Goal: Information Seeking & Learning: Learn about a topic

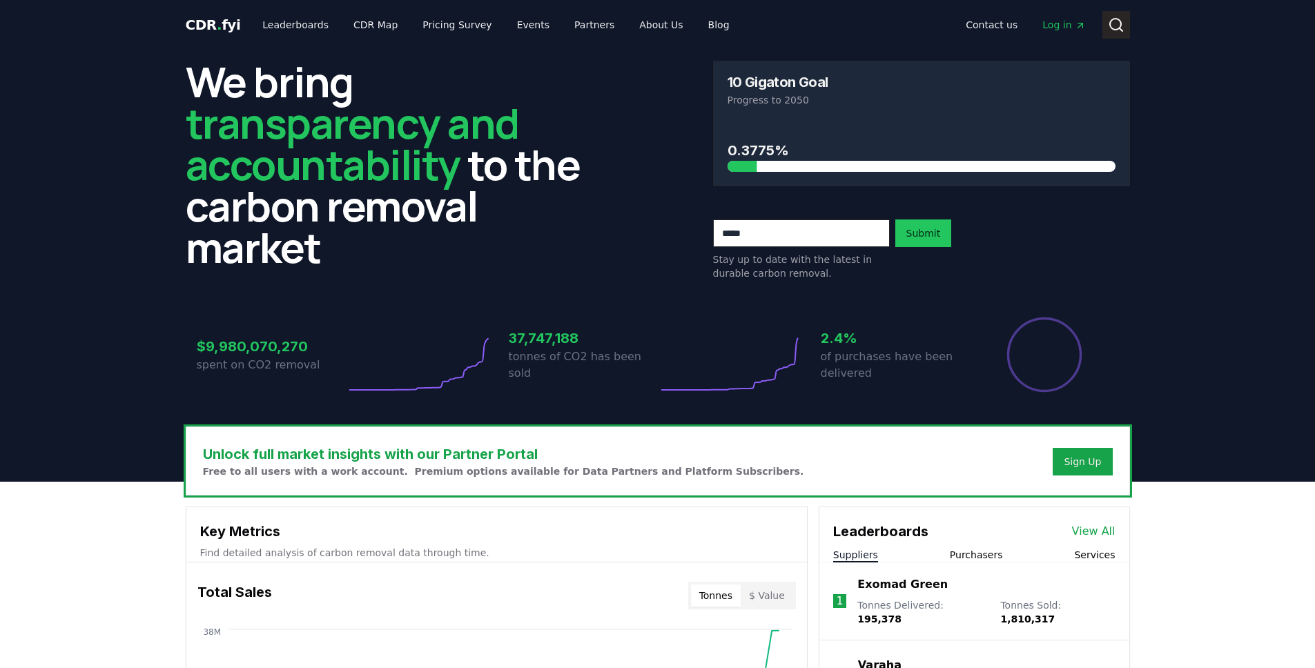
click at [1116, 32] on icon at bounding box center [1116, 25] width 17 height 17
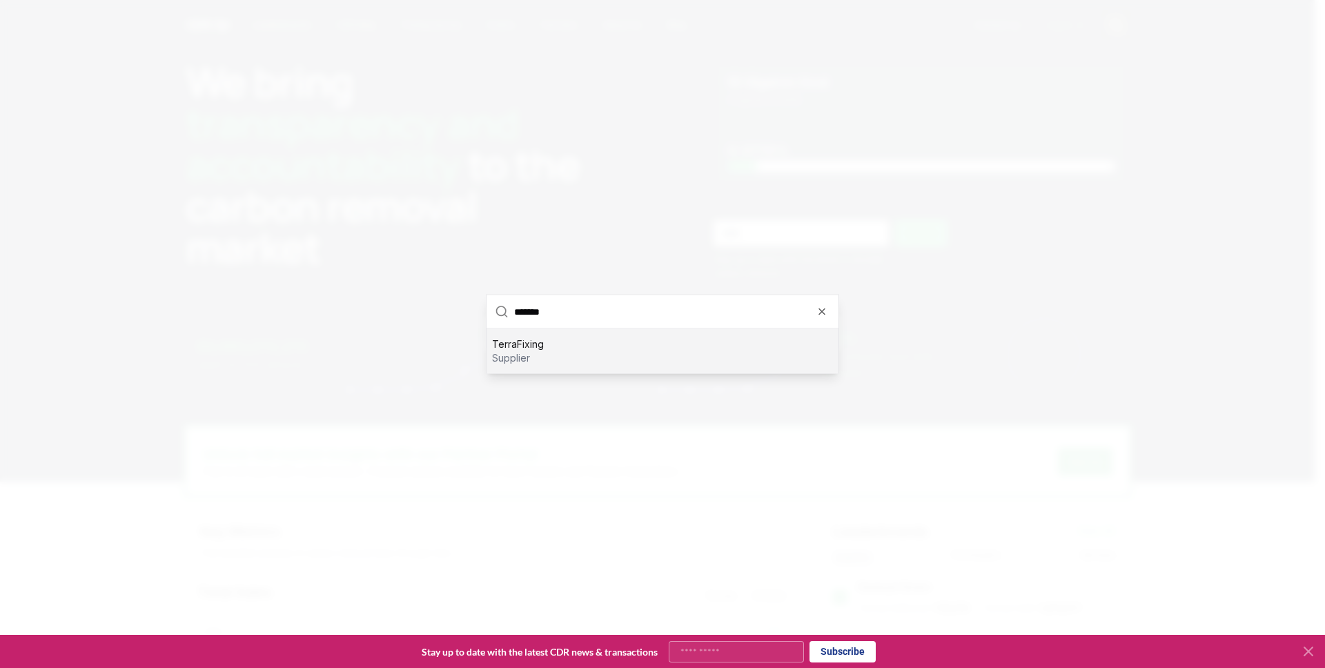
type input "********"
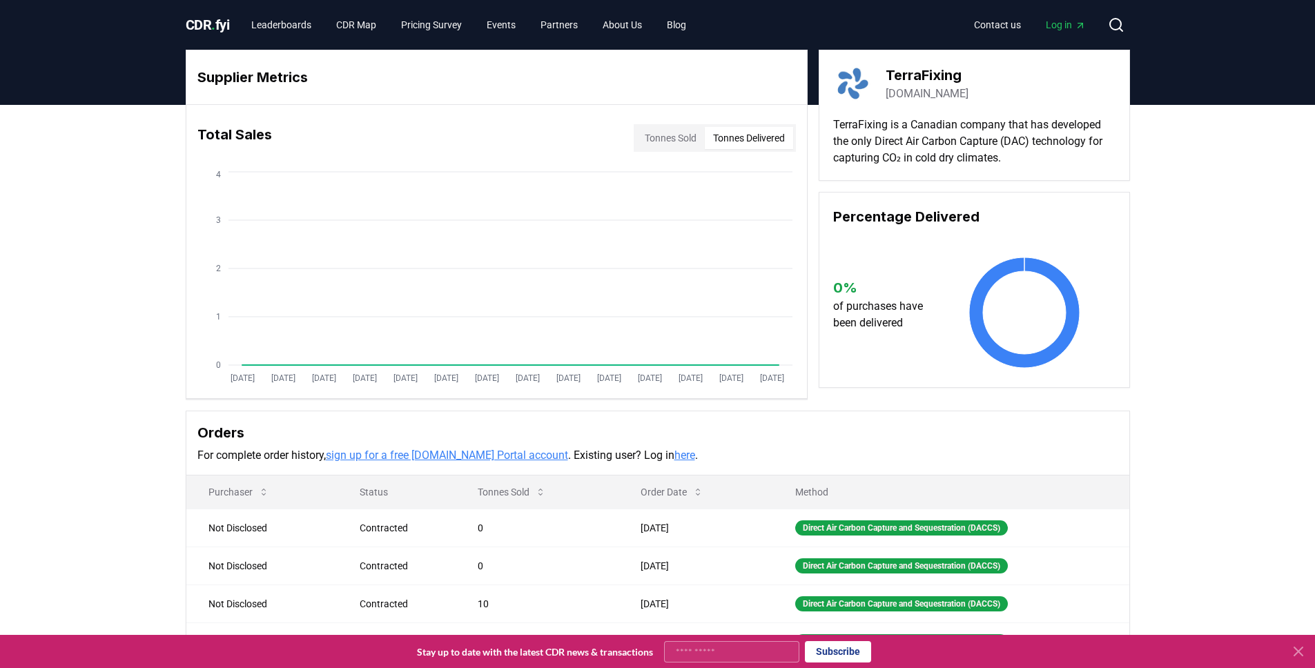
click at [748, 139] on button "Tonnes Delivered" at bounding box center [749, 138] width 88 height 22
click at [681, 137] on button "Tonnes Sold" at bounding box center [670, 138] width 68 height 22
click at [220, 18] on span "CDR . fyi" at bounding box center [208, 25] width 44 height 17
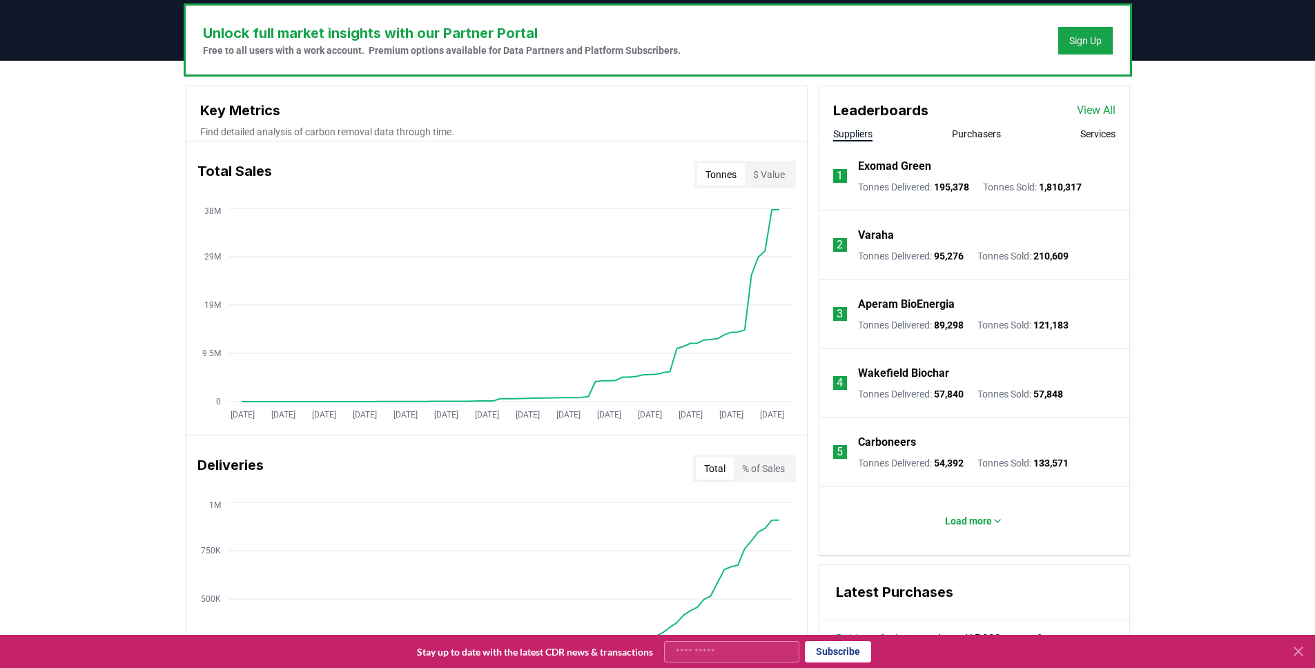
scroll to position [423, 0]
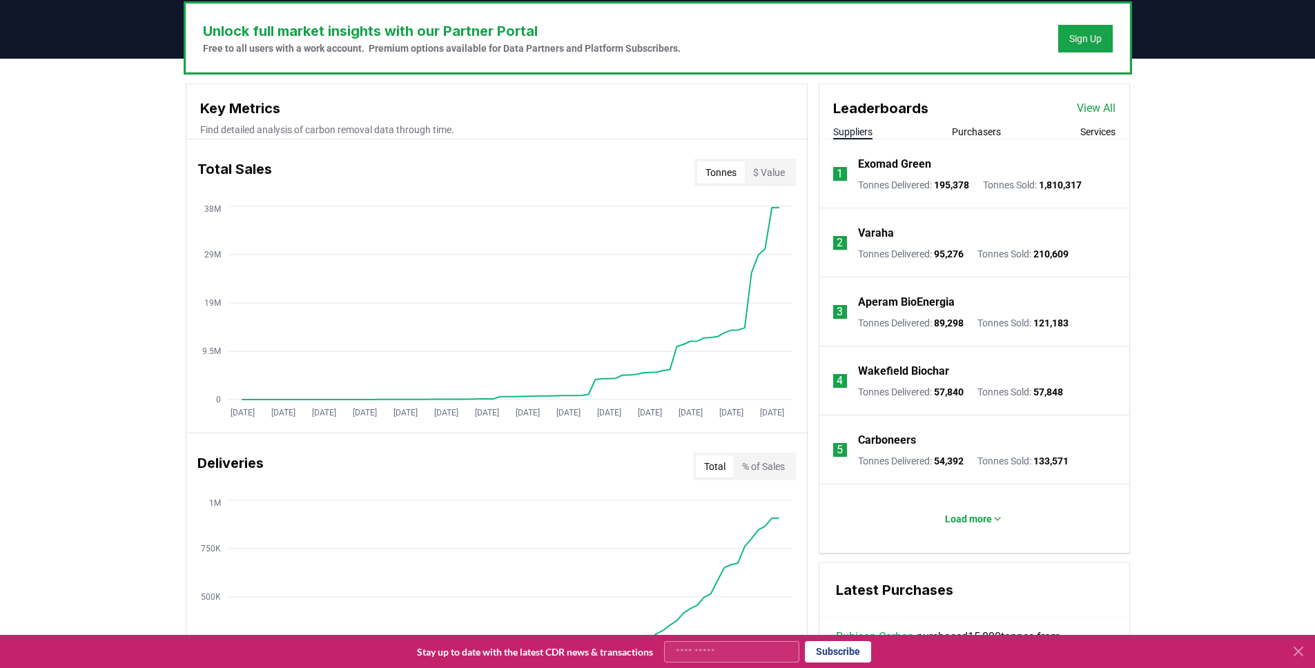
click at [1087, 110] on link "View All" at bounding box center [1096, 108] width 39 height 17
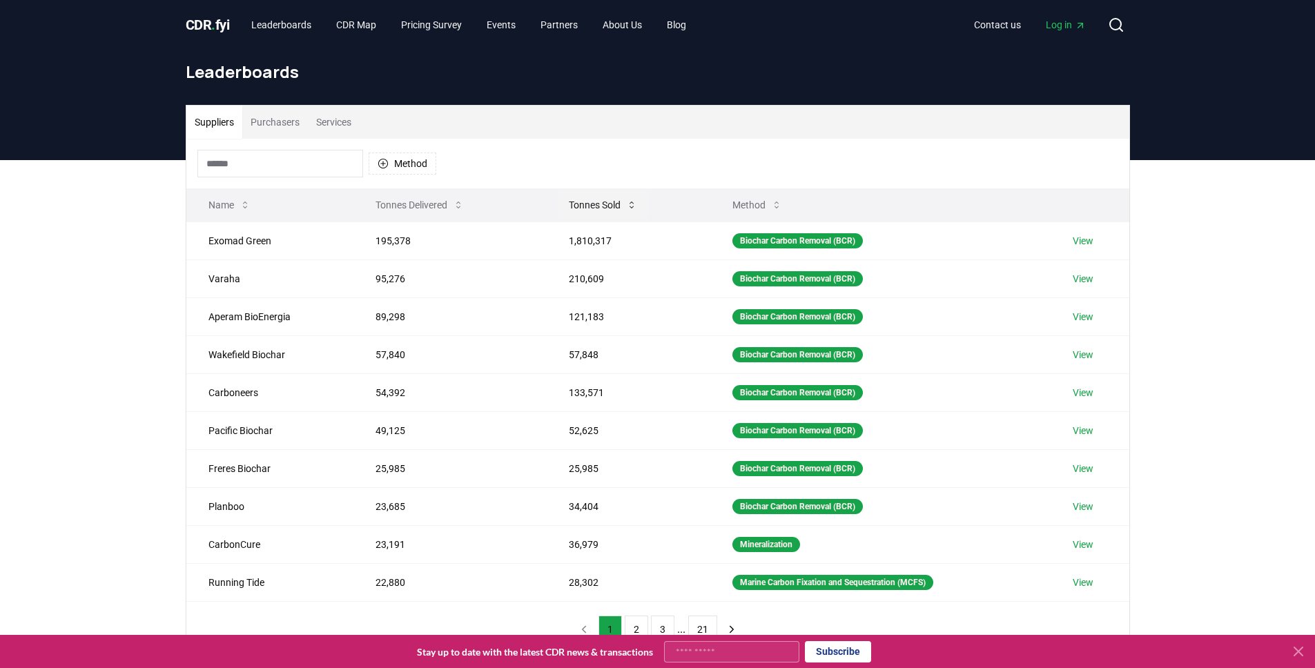
click at [630, 206] on icon at bounding box center [632, 205] width 4 height 7
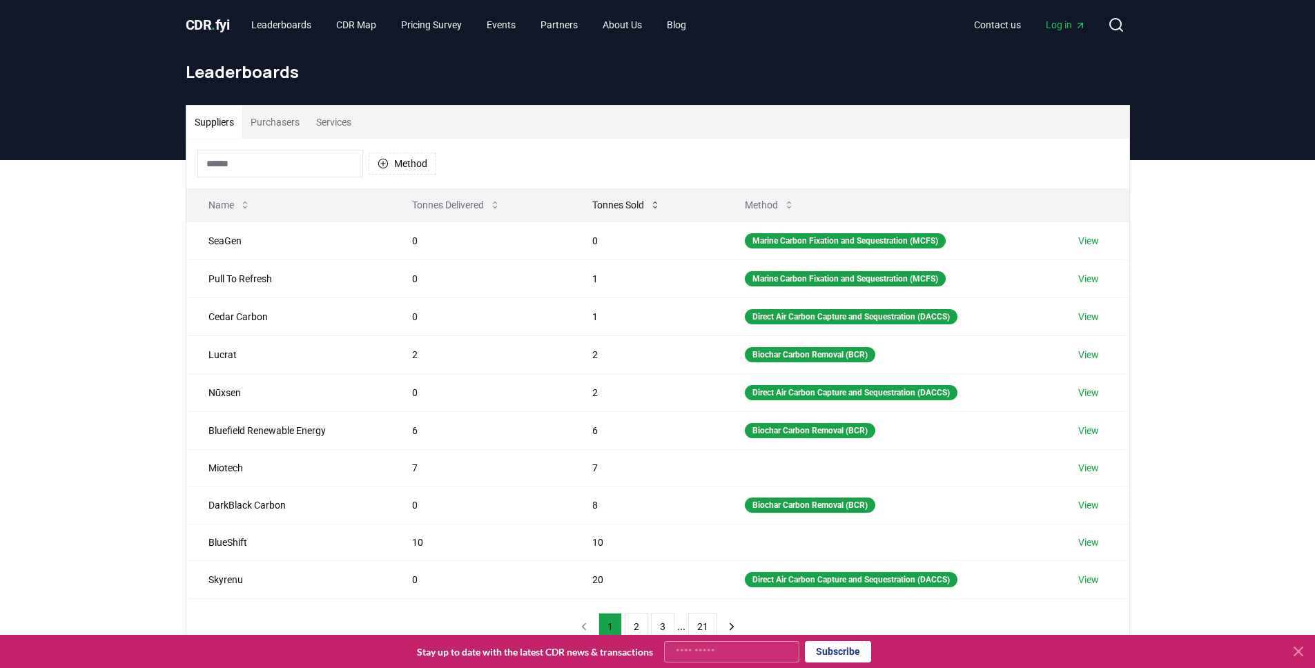
click at [630, 206] on button "Tonnes Sold" at bounding box center [626, 205] width 90 height 28
